Goal: Task Accomplishment & Management: Use online tool/utility

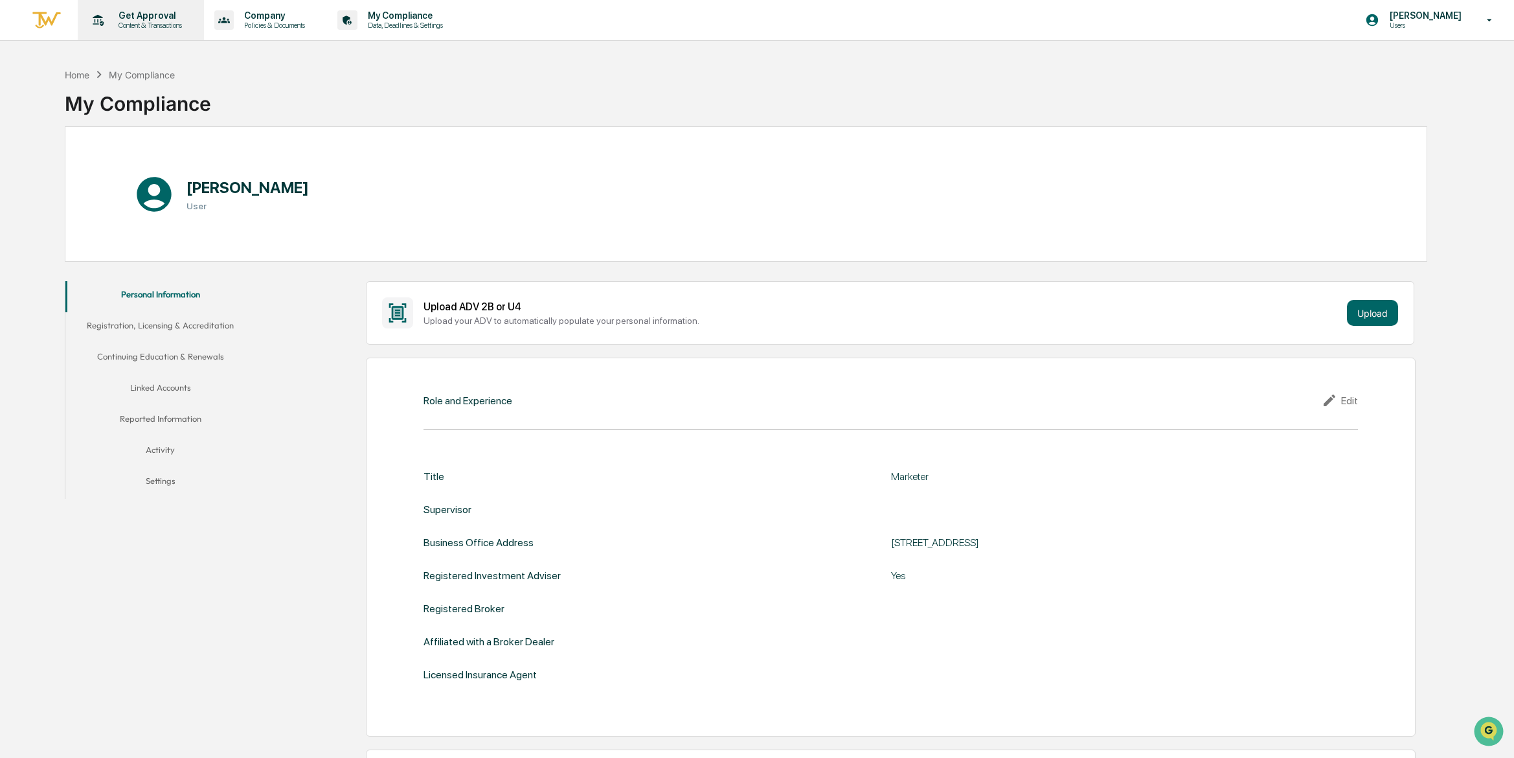
click at [149, 25] on p "Content & Transactions" at bounding box center [148, 25] width 80 height 9
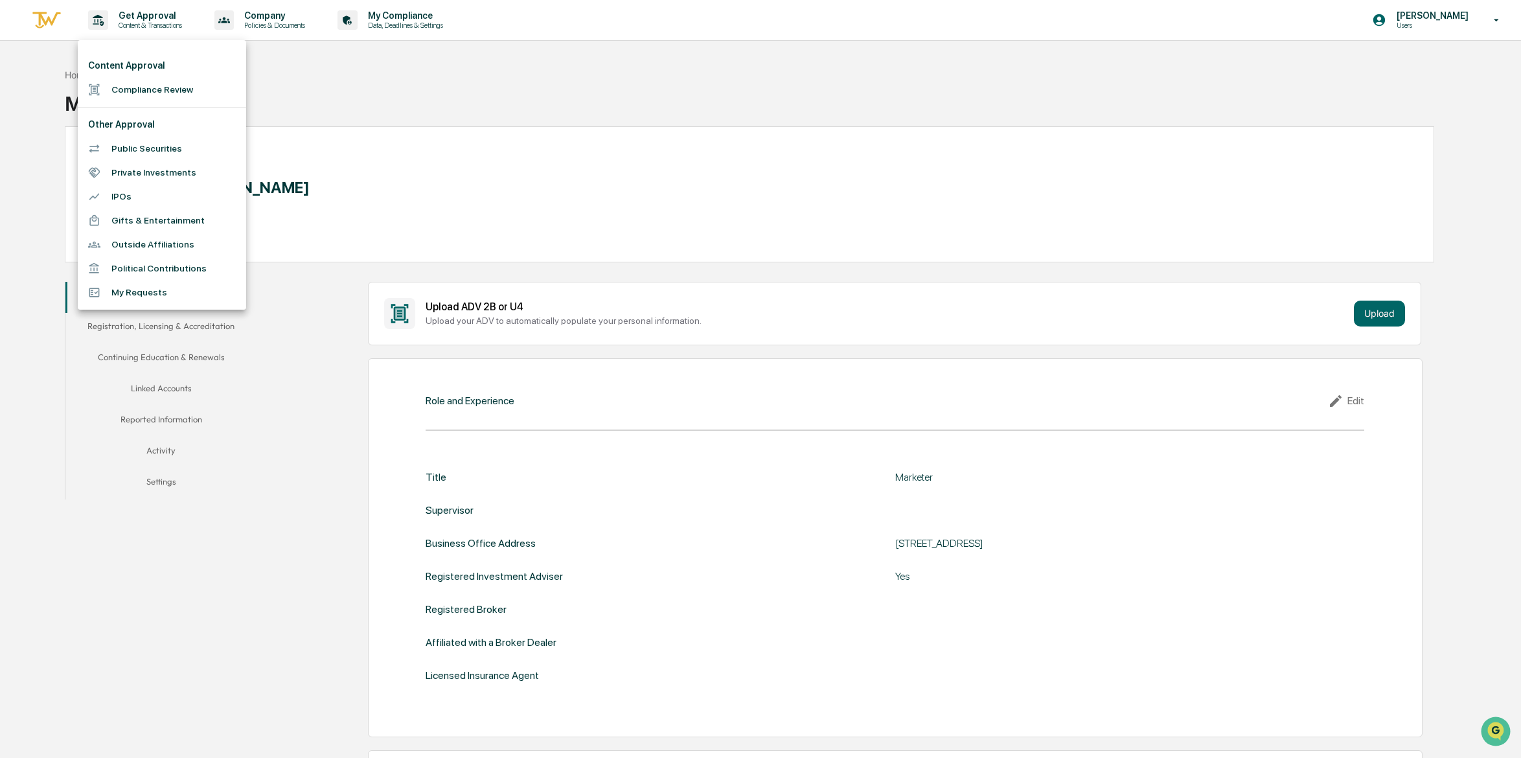
click at [150, 87] on li "Compliance Review" at bounding box center [162, 90] width 168 height 24
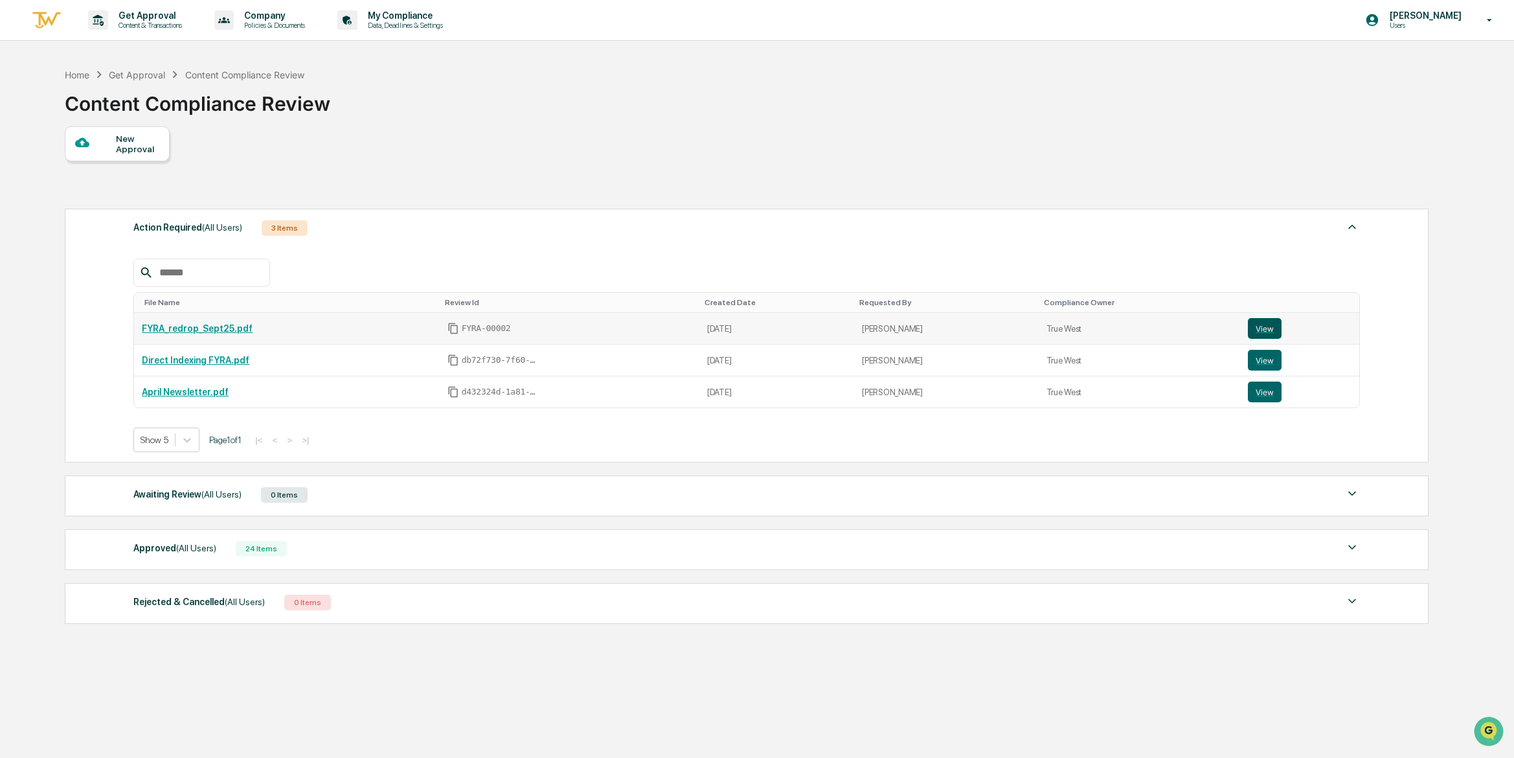
click at [1269, 323] on button "View" at bounding box center [1265, 328] width 34 height 21
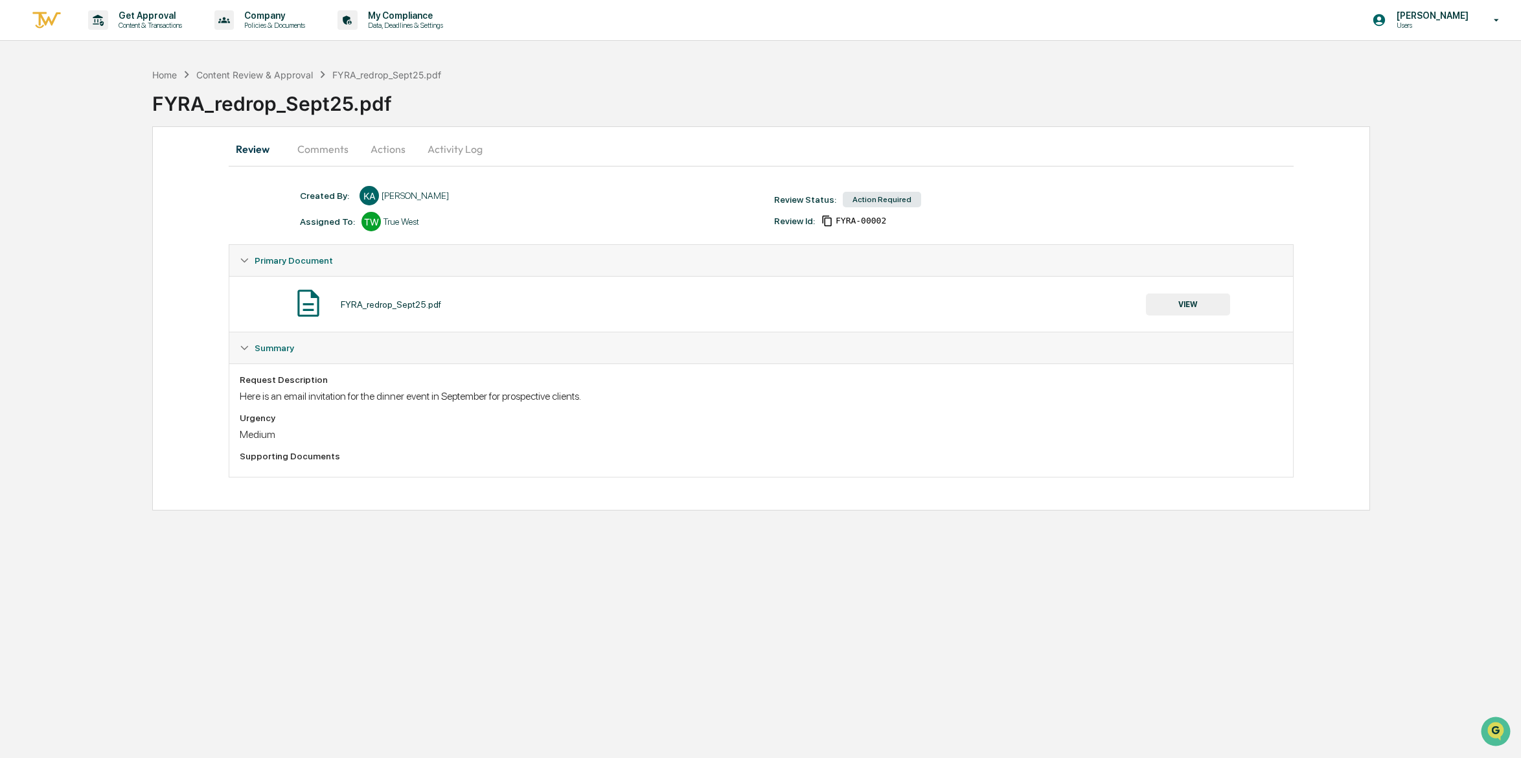
click at [878, 195] on div "Action Required" at bounding box center [882, 200] width 78 height 16
click at [338, 306] on div "FYRA_redrop_Sept25.pdf VIEW" at bounding box center [761, 304] width 1043 height 34
click at [306, 304] on img at bounding box center [308, 303] width 32 height 32
click at [334, 153] on button "Comments" at bounding box center [323, 148] width 72 height 31
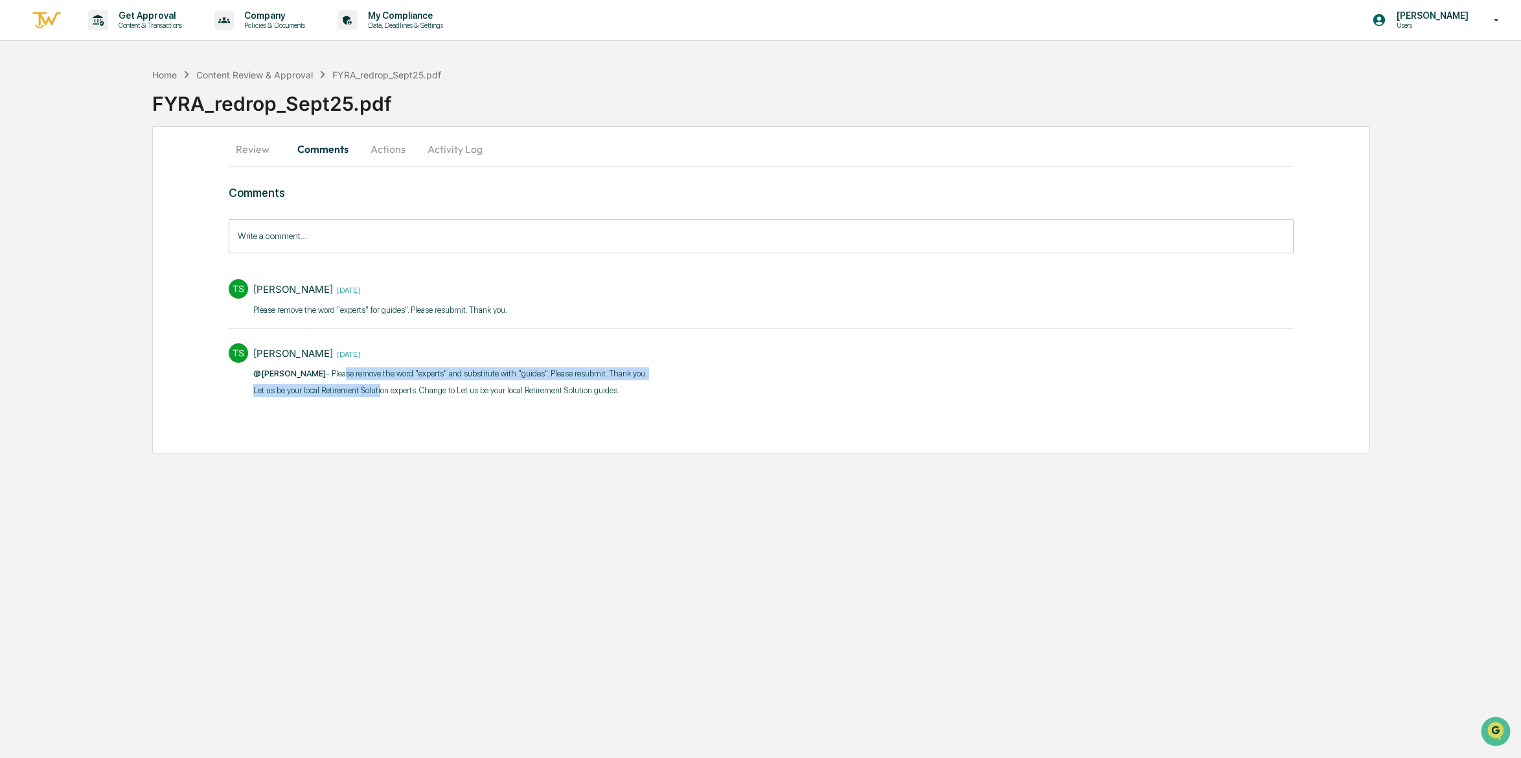
drag, startPoint x: 334, startPoint y: 372, endPoint x: 380, endPoint y: 396, distance: 51.6
click at [380, 396] on div "@Kacey Allgeyer - Please remove the word "experts" and substitute with "guides"…" at bounding box center [450, 382] width 394 height 30
click at [430, 419] on div "Comments Write a comment... Write a comment... TS Tammy Steffen 1 day ago Pleas…" at bounding box center [761, 316] width 1065 height 260
drag, startPoint x: 544, startPoint y: 374, endPoint x: 593, endPoint y: 411, distance: 60.6
click at [593, 411] on div "Comments Write a comment... Write a comment... TS Tammy Steffen 1 day ago Pleas…" at bounding box center [761, 316] width 1065 height 260
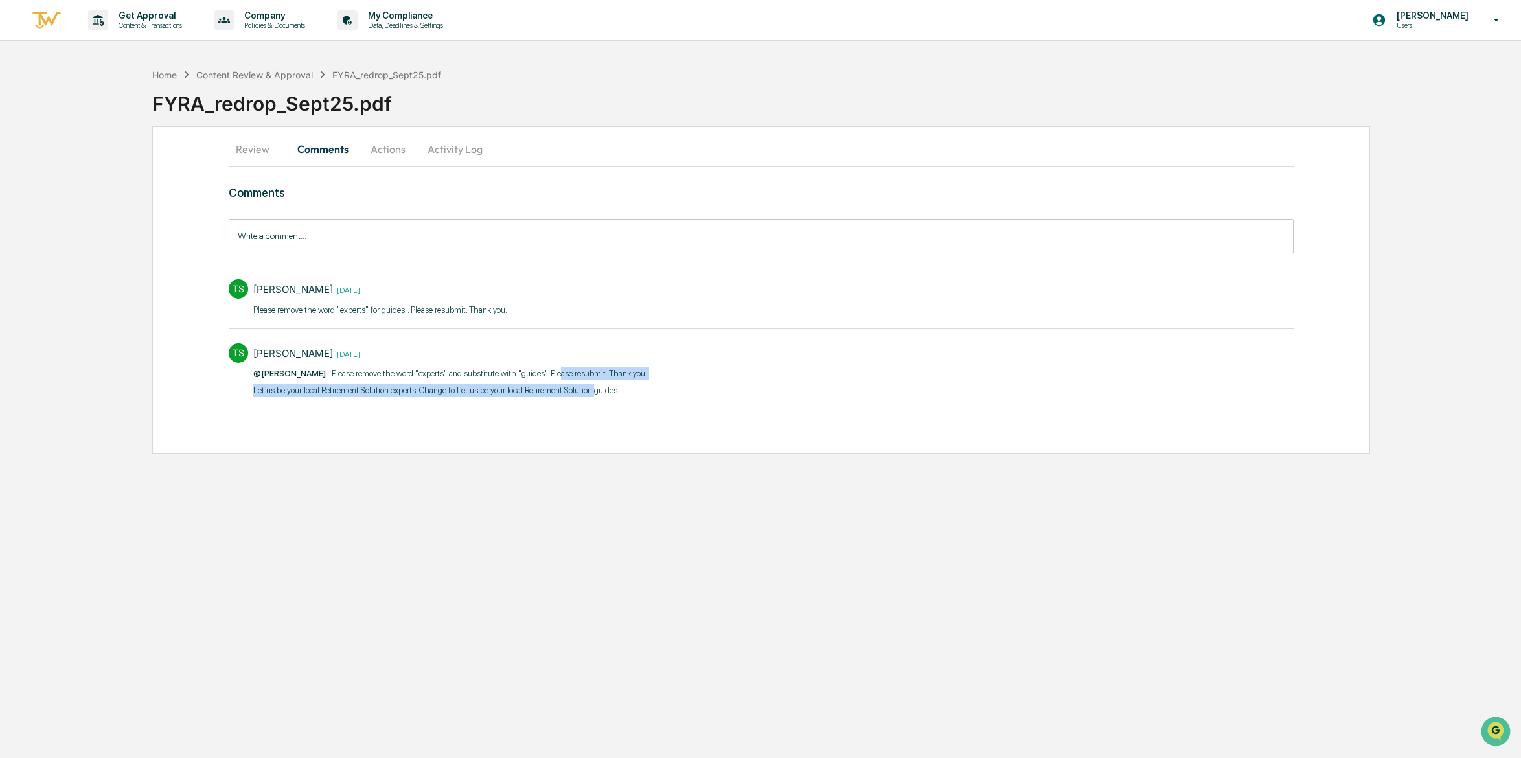
click at [593, 411] on div "Comments Write a comment... Write a comment... TS Tammy Steffen 1 day ago Pleas…" at bounding box center [761, 316] width 1065 height 260
drag, startPoint x: 602, startPoint y: 375, endPoint x: 609, endPoint y: 385, distance: 12.6
click at [609, 385] on div "@Kacey Allgeyer - Please remove the word "experts" and substitute with "guides"…" at bounding box center [450, 382] width 394 height 30
click at [625, 390] on p "Let us be your local Retirement Solution experts. Change to Let us be your loca…" at bounding box center [450, 390] width 394 height 13
drag, startPoint x: 343, startPoint y: 388, endPoint x: 528, endPoint y: 389, distance: 184.6
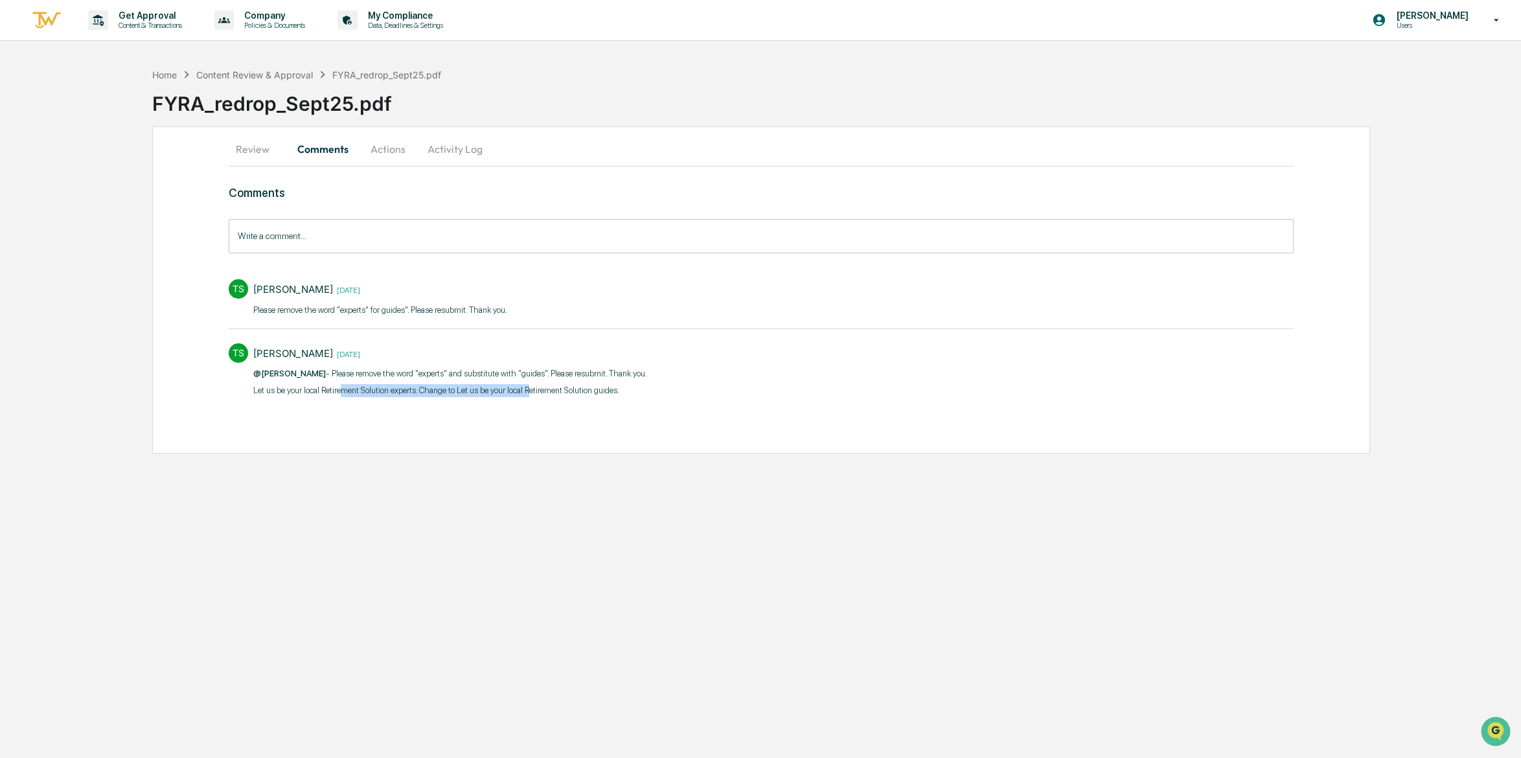
click at [528, 389] on p "Let us be your local Retirement Solution experts. Change to Let us be your loca…" at bounding box center [450, 390] width 394 height 13
drag, startPoint x: 274, startPoint y: 391, endPoint x: 449, endPoint y: 391, distance: 174.9
click at [449, 391] on p "Let us be your local Retirement Solution experts. Change to Let us be your loca…" at bounding box center [450, 390] width 394 height 13
click at [502, 390] on p "Let us be your local Retirement Solution experts. Change to Let us be your loca…" at bounding box center [450, 390] width 394 height 13
